Goal: Check status: Check status

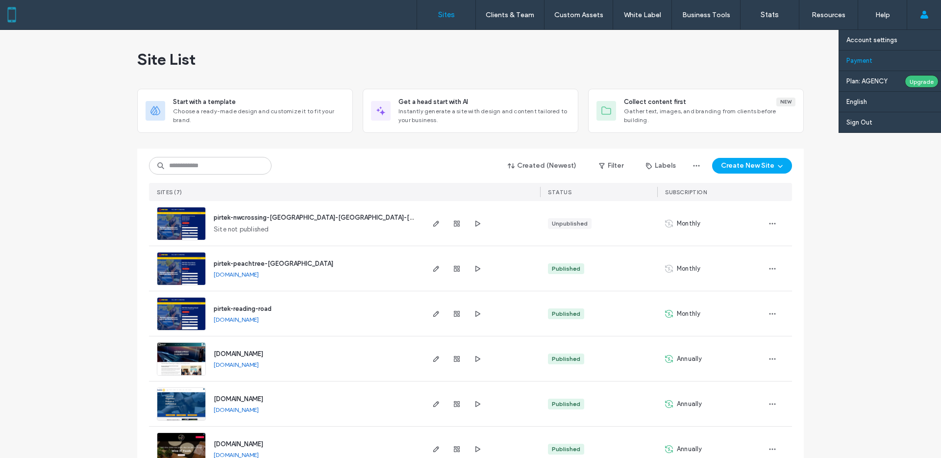
click at [871, 60] on label "Payment" at bounding box center [859, 60] width 26 height 7
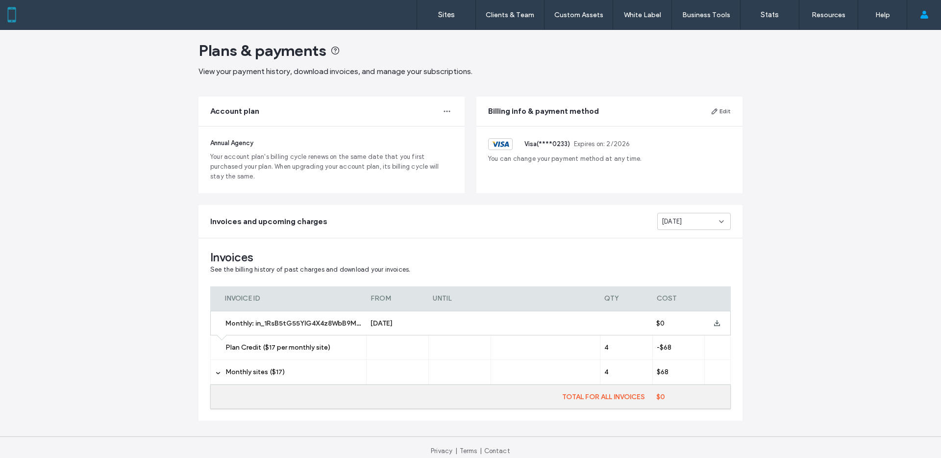
scroll to position [16, 0]
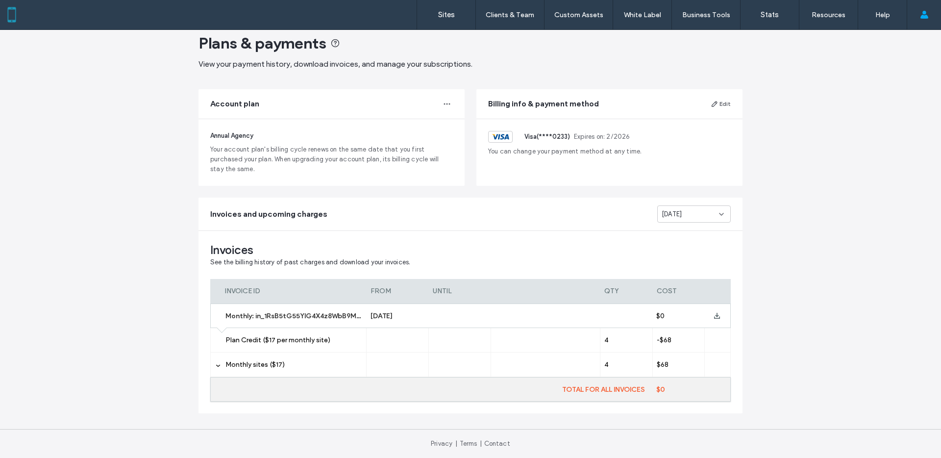
click at [706, 207] on div "[DATE]" at bounding box center [693, 213] width 73 height 17
click at [678, 230] on span "[DATE]" at bounding box center [668, 231] width 20 height 10
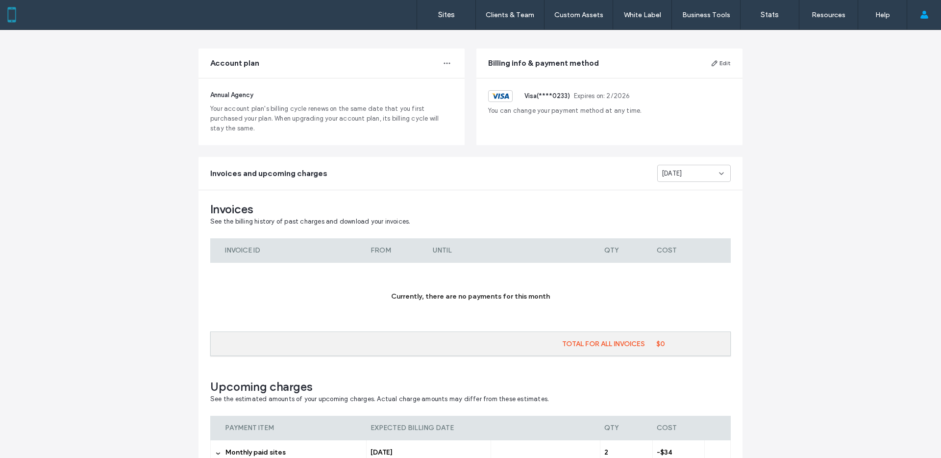
scroll to position [169, 0]
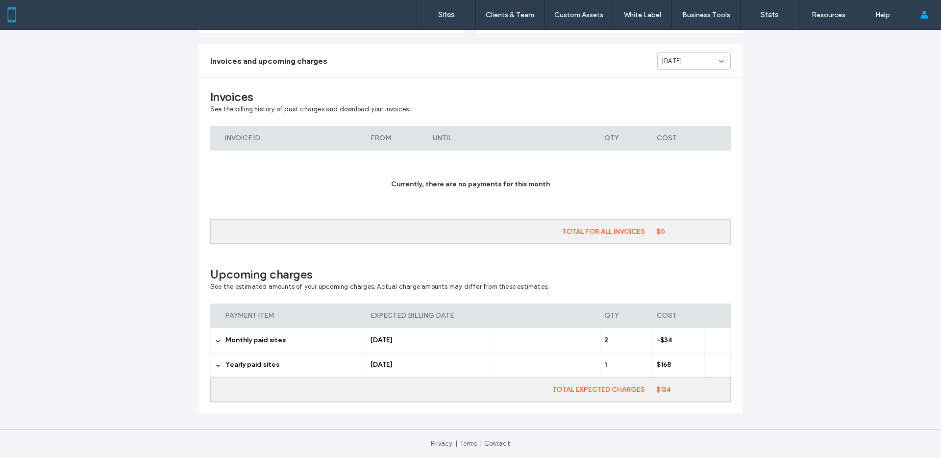
click at [260, 341] on span "Monthly paid sites" at bounding box center [255, 340] width 60 height 8
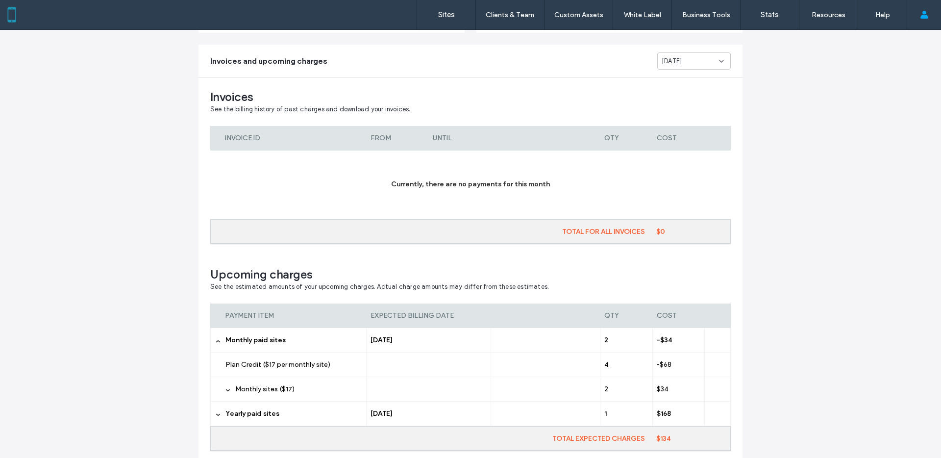
click at [272, 386] on span "Monthly sites ($17)" at bounding box center [264, 389] width 59 height 8
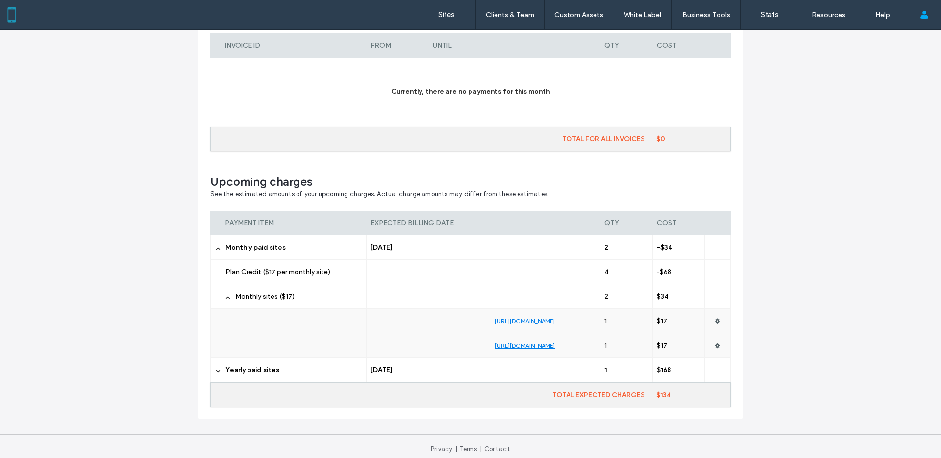
scroll to position [267, 0]
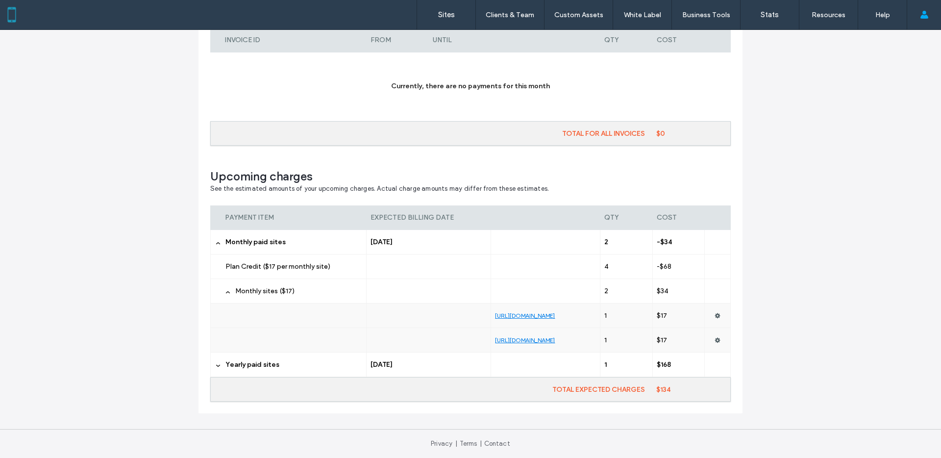
click at [236, 362] on span "Yearly paid sites" at bounding box center [252, 364] width 54 height 8
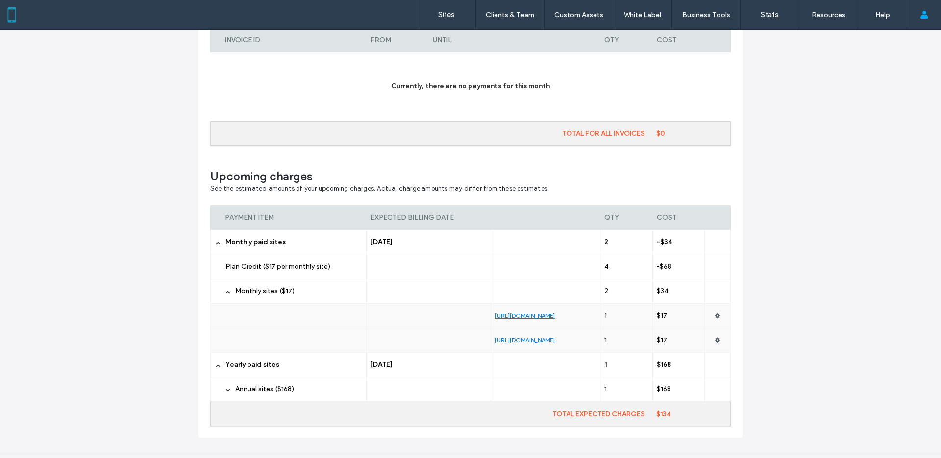
click at [236, 362] on span "Yearly paid sites" at bounding box center [252, 364] width 54 height 8
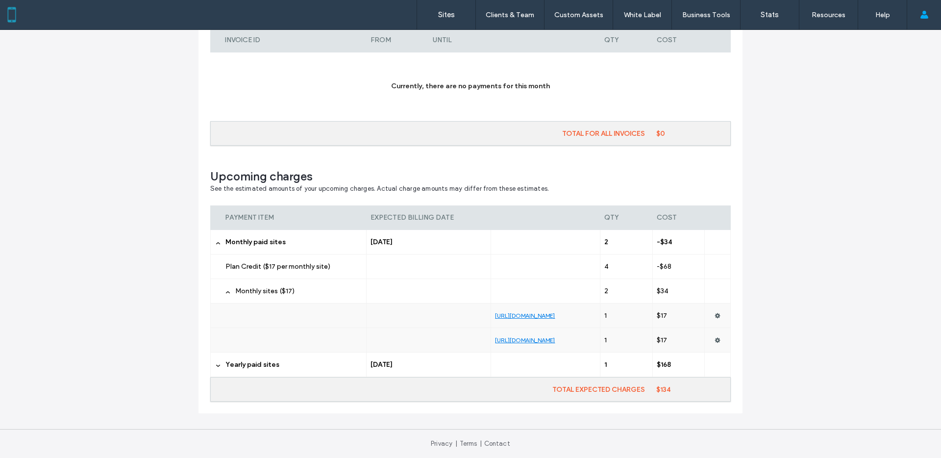
click at [238, 344] on div at bounding box center [288, 340] width 156 height 24
click at [234, 368] on label "Yearly paid sites" at bounding box center [293, 364] width 137 height 24
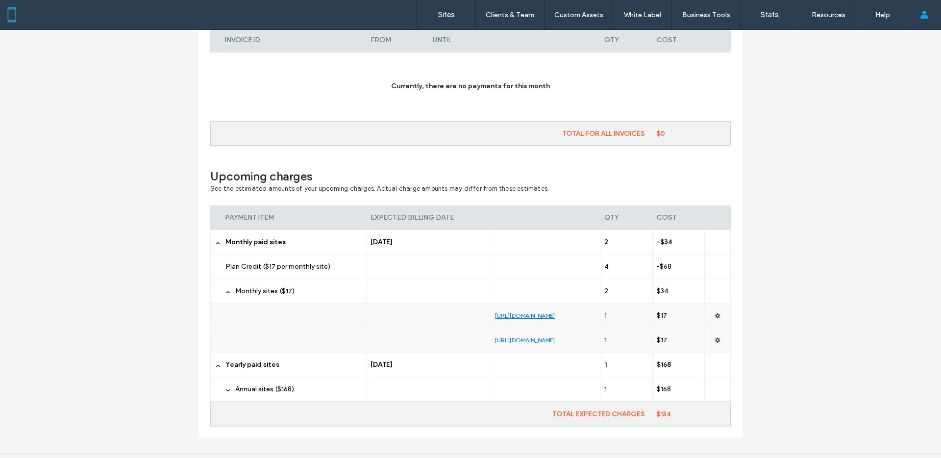
click at [264, 290] on span "Monthly sites ($17)" at bounding box center [264, 291] width 59 height 8
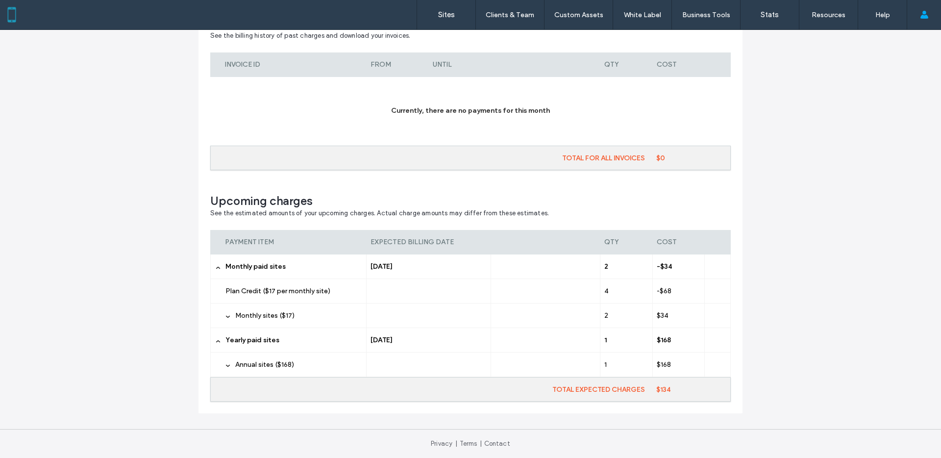
scroll to position [243, 0]
click at [263, 311] on span "Monthly sites ($17)" at bounding box center [264, 315] width 59 height 8
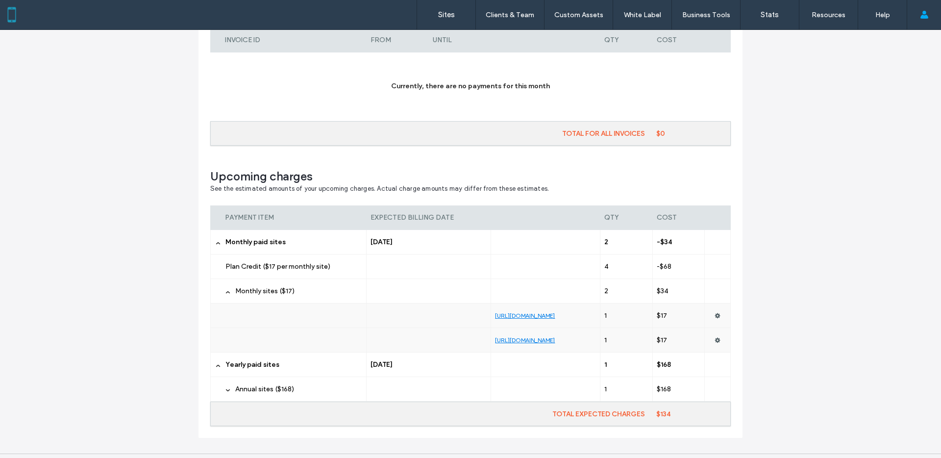
drag, startPoint x: 258, startPoint y: 315, endPoint x: 310, endPoint y: 287, distance: 58.7
click at [260, 312] on div at bounding box center [288, 315] width 156 height 24
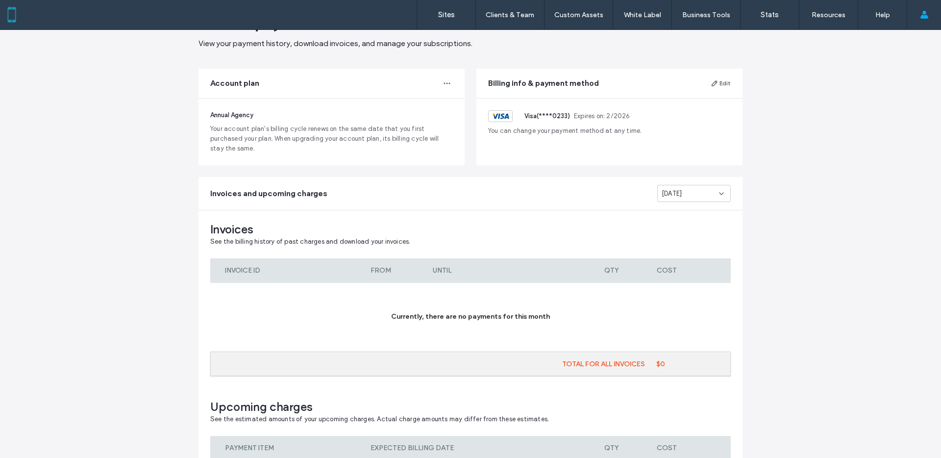
scroll to position [0, 0]
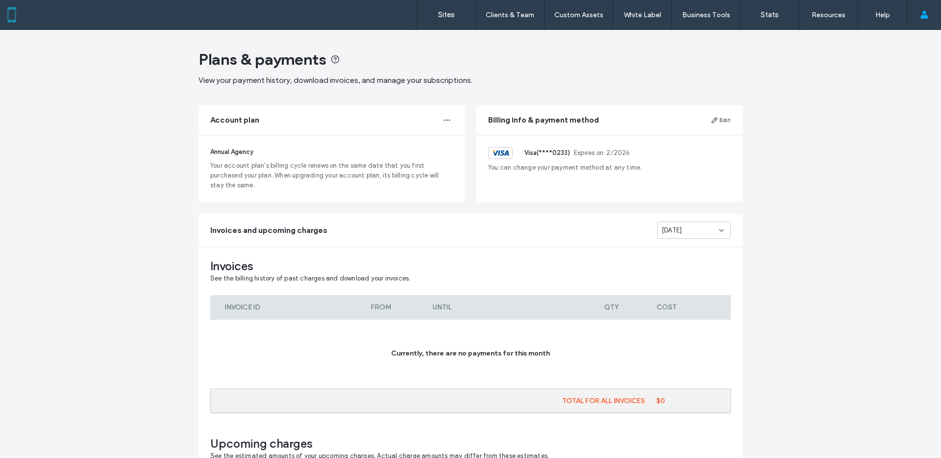
click at [696, 233] on div "[DATE]" at bounding box center [689, 230] width 57 height 10
click at [678, 260] on span "[DATE]" at bounding box center [668, 265] width 20 height 10
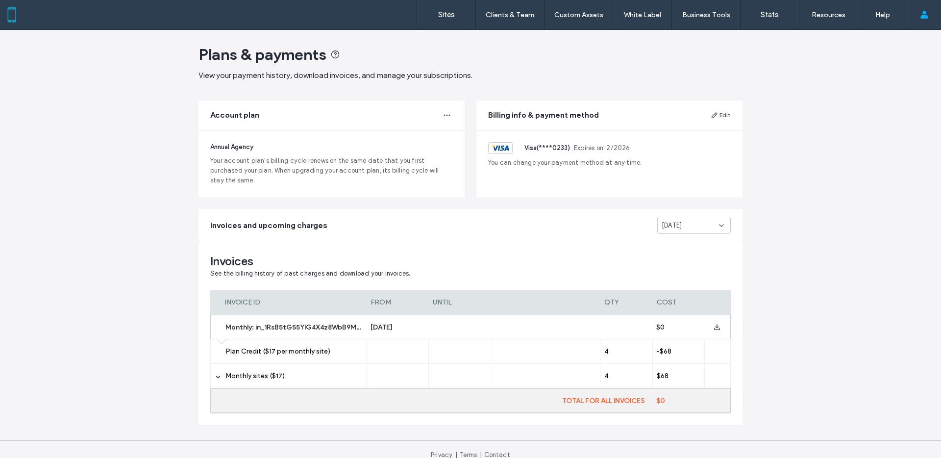
scroll to position [16, 0]
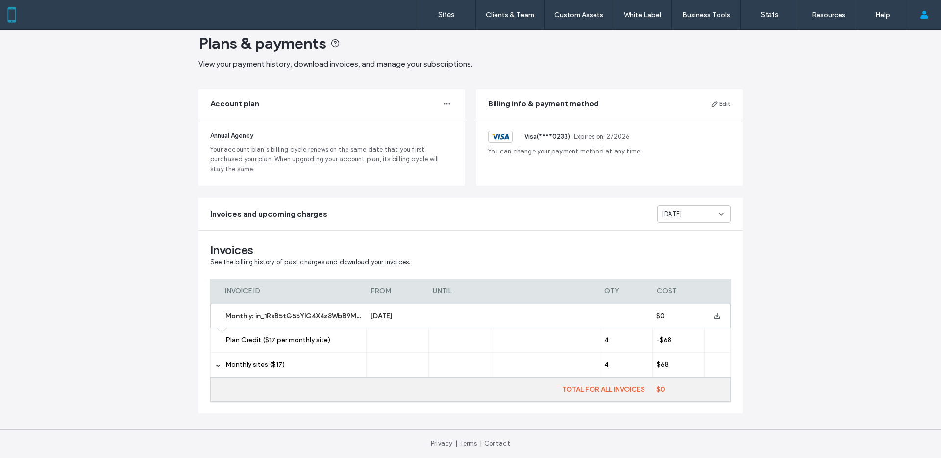
click at [253, 363] on span "Monthly sites ($17)" at bounding box center [254, 364] width 59 height 8
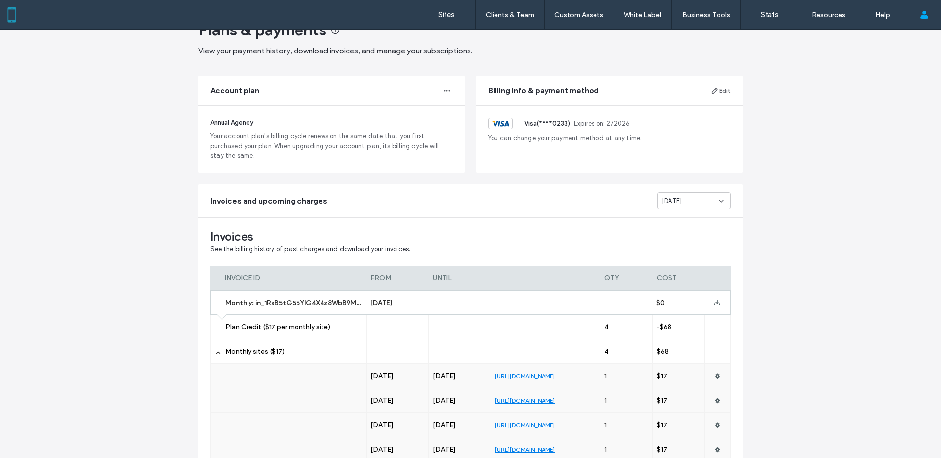
scroll to position [114, 0]
